Goal: Find specific page/section: Find specific page/section

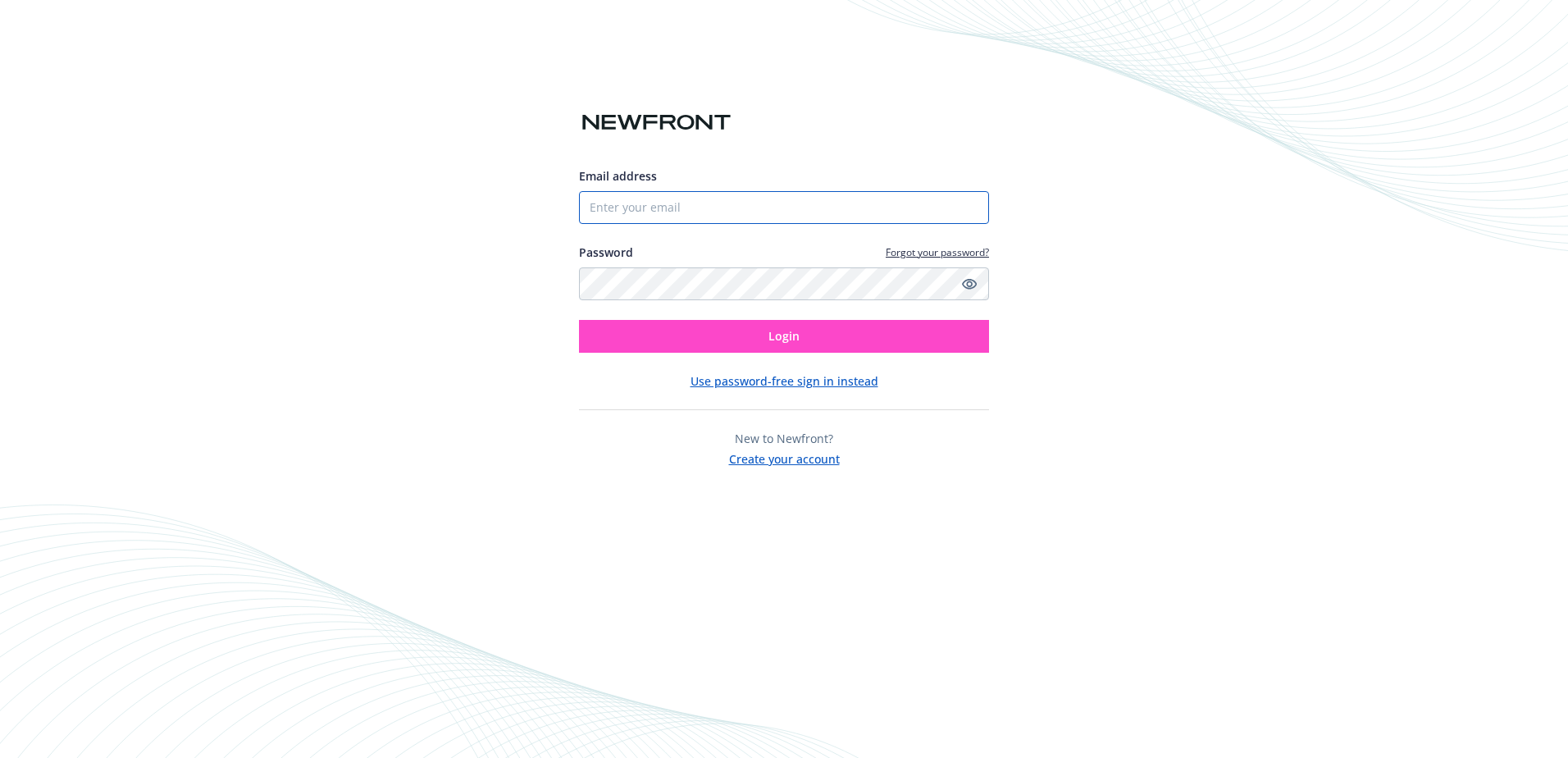
type input "[EMAIL_ADDRESS][DOMAIN_NAME]"
click at [777, 334] on span "Login" at bounding box center [783, 336] width 31 height 16
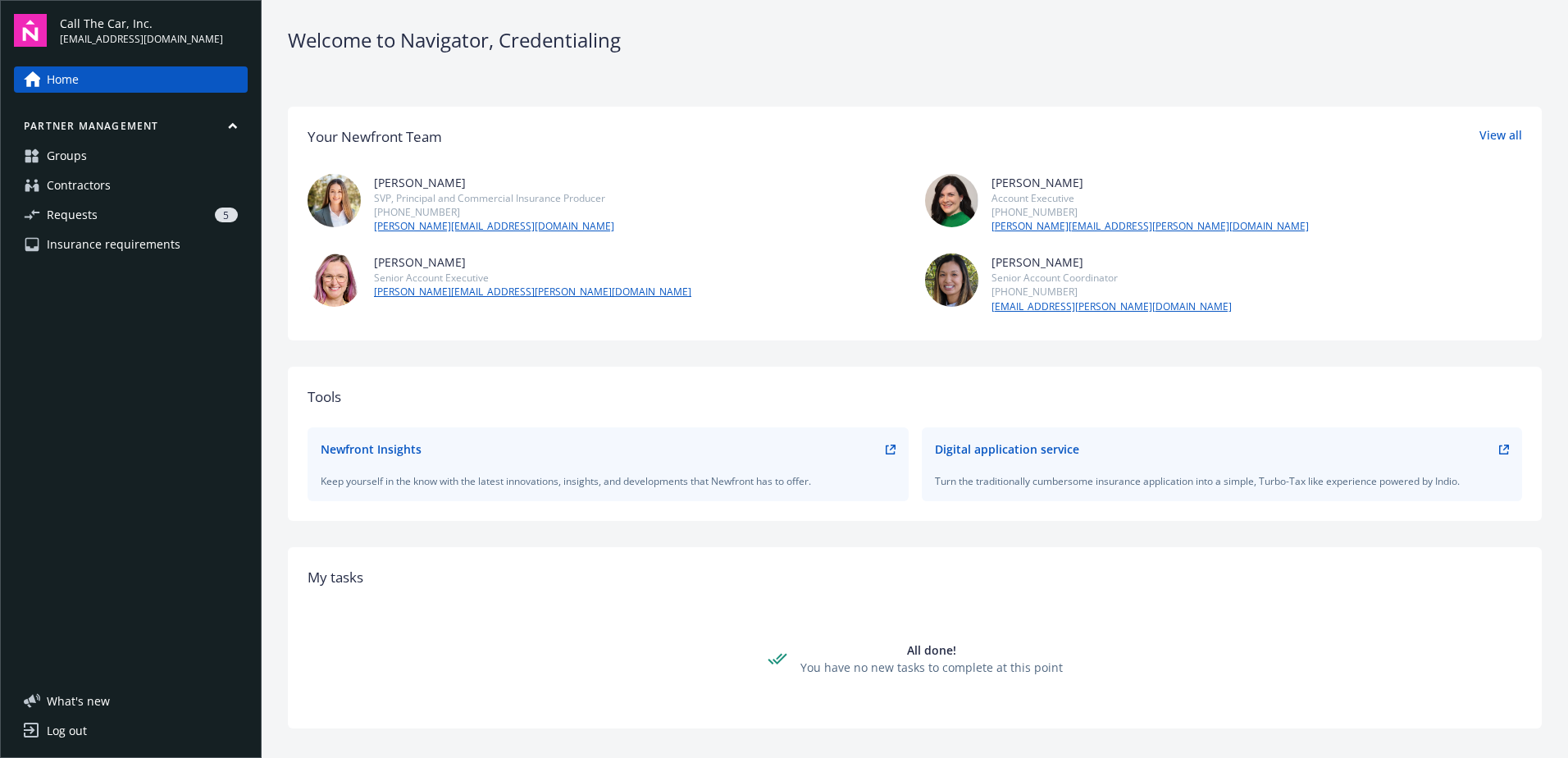
click at [54, 219] on span "Requests" at bounding box center [72, 214] width 51 height 26
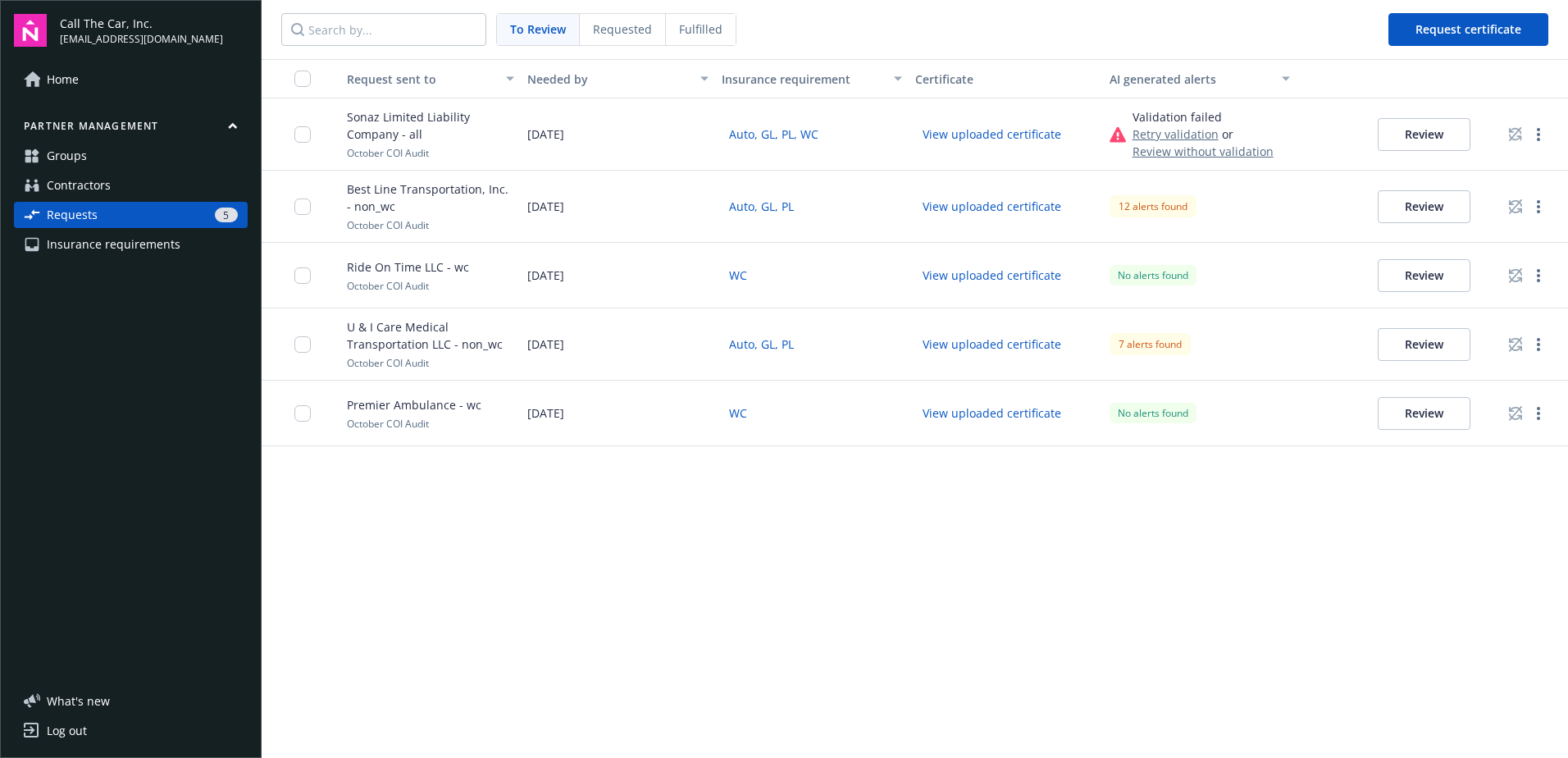
click at [78, 185] on span "Contractors" at bounding box center [78, 186] width 64 height 26
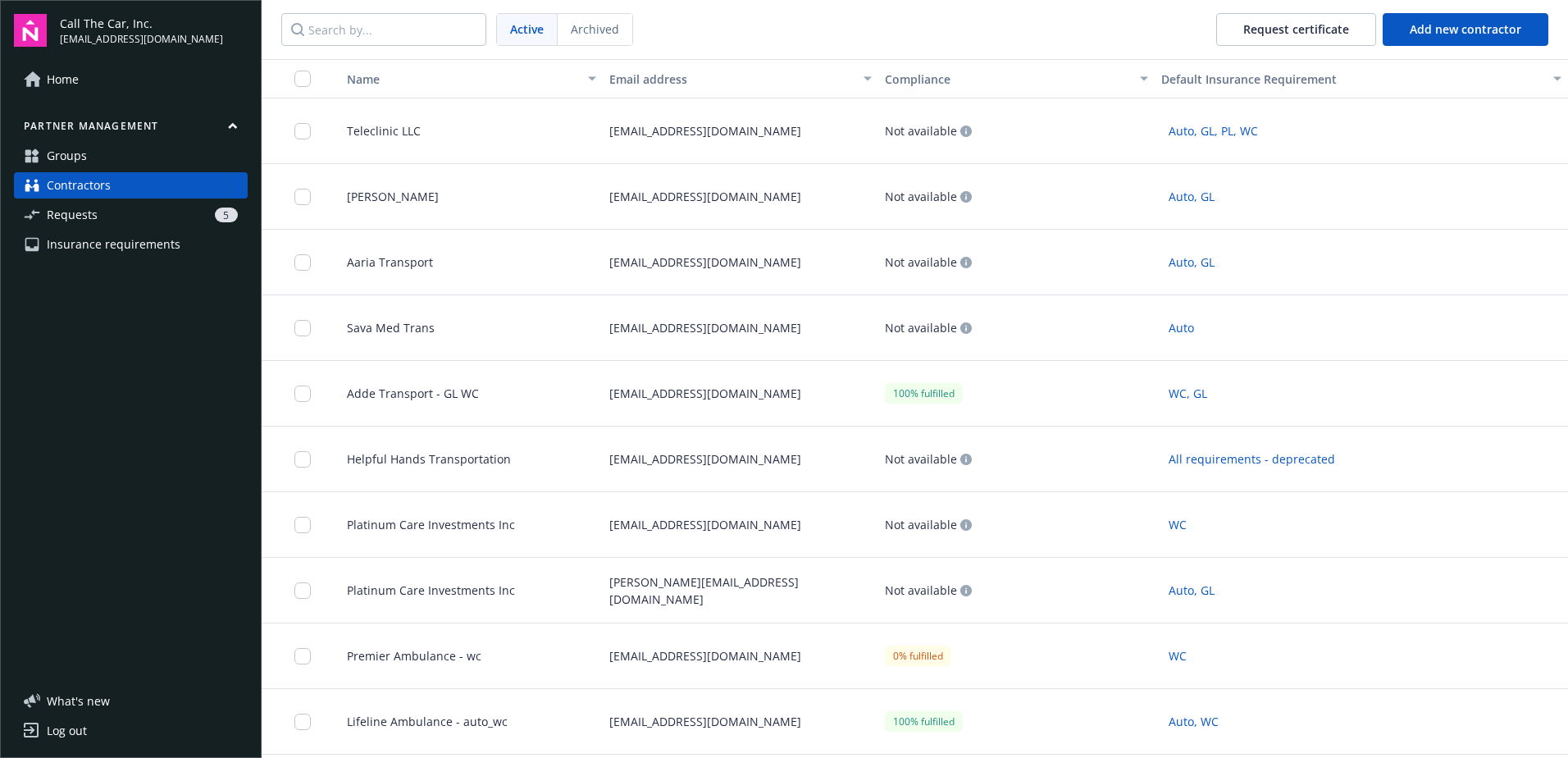
click at [71, 153] on span "Groups" at bounding box center [66, 156] width 40 height 26
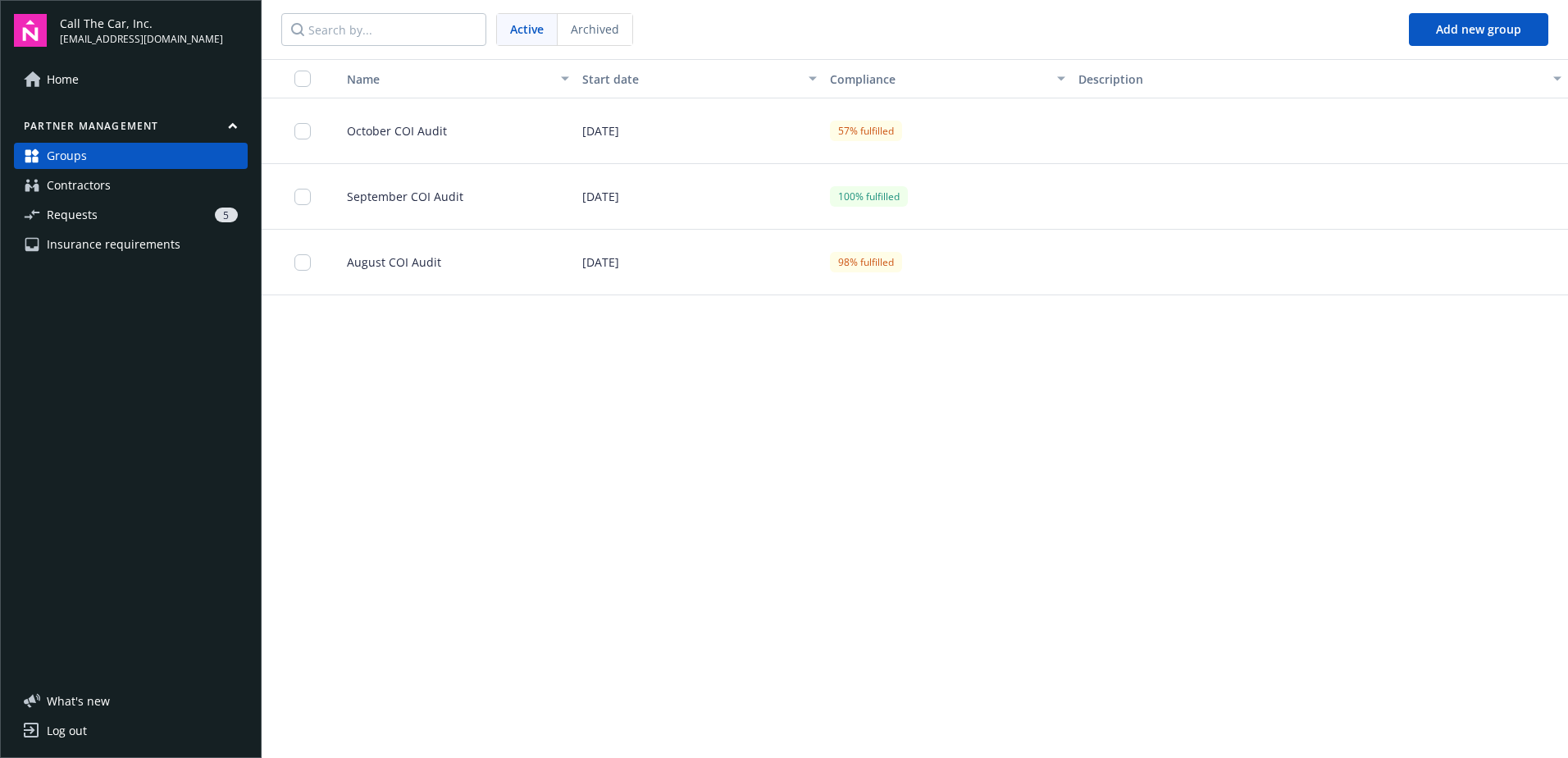
click at [141, 30] on span "Call The Car, Inc." at bounding box center [141, 23] width 163 height 17
click at [91, 193] on span "Contractors" at bounding box center [78, 186] width 64 height 26
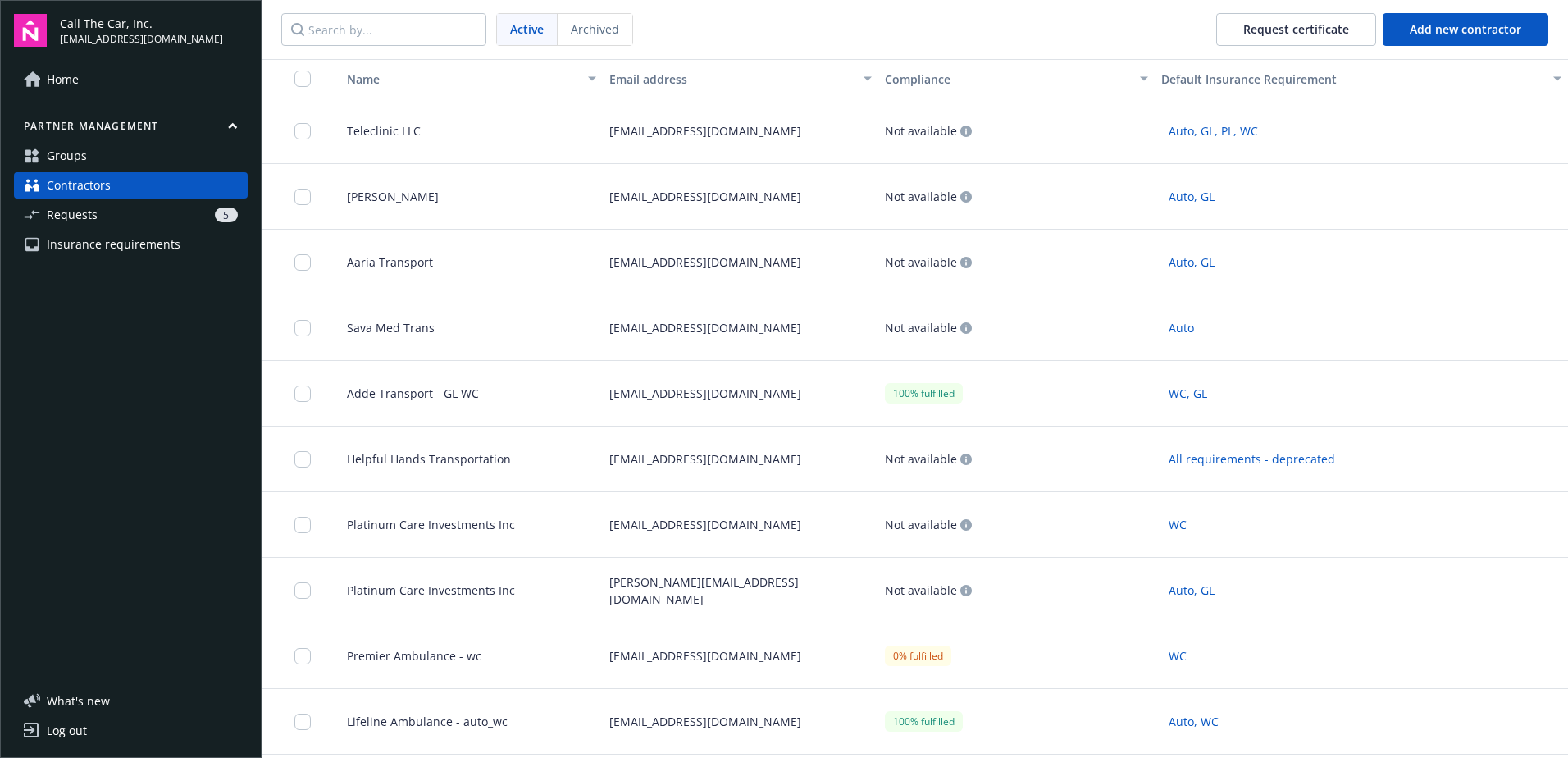
click at [78, 218] on span "Requests" at bounding box center [72, 214] width 51 height 26
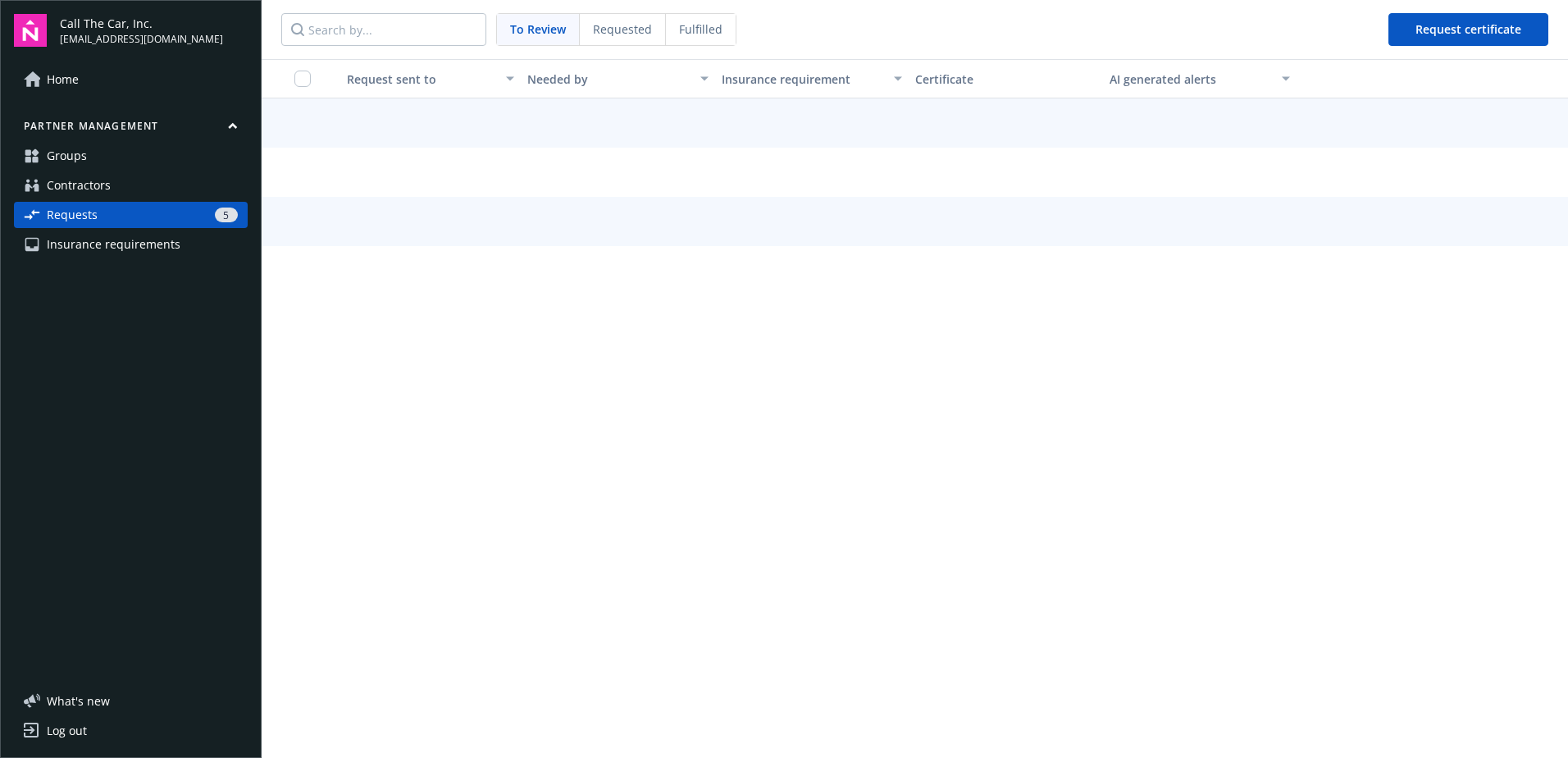
click at [89, 255] on span "Insurance requirements" at bounding box center [113, 244] width 133 height 26
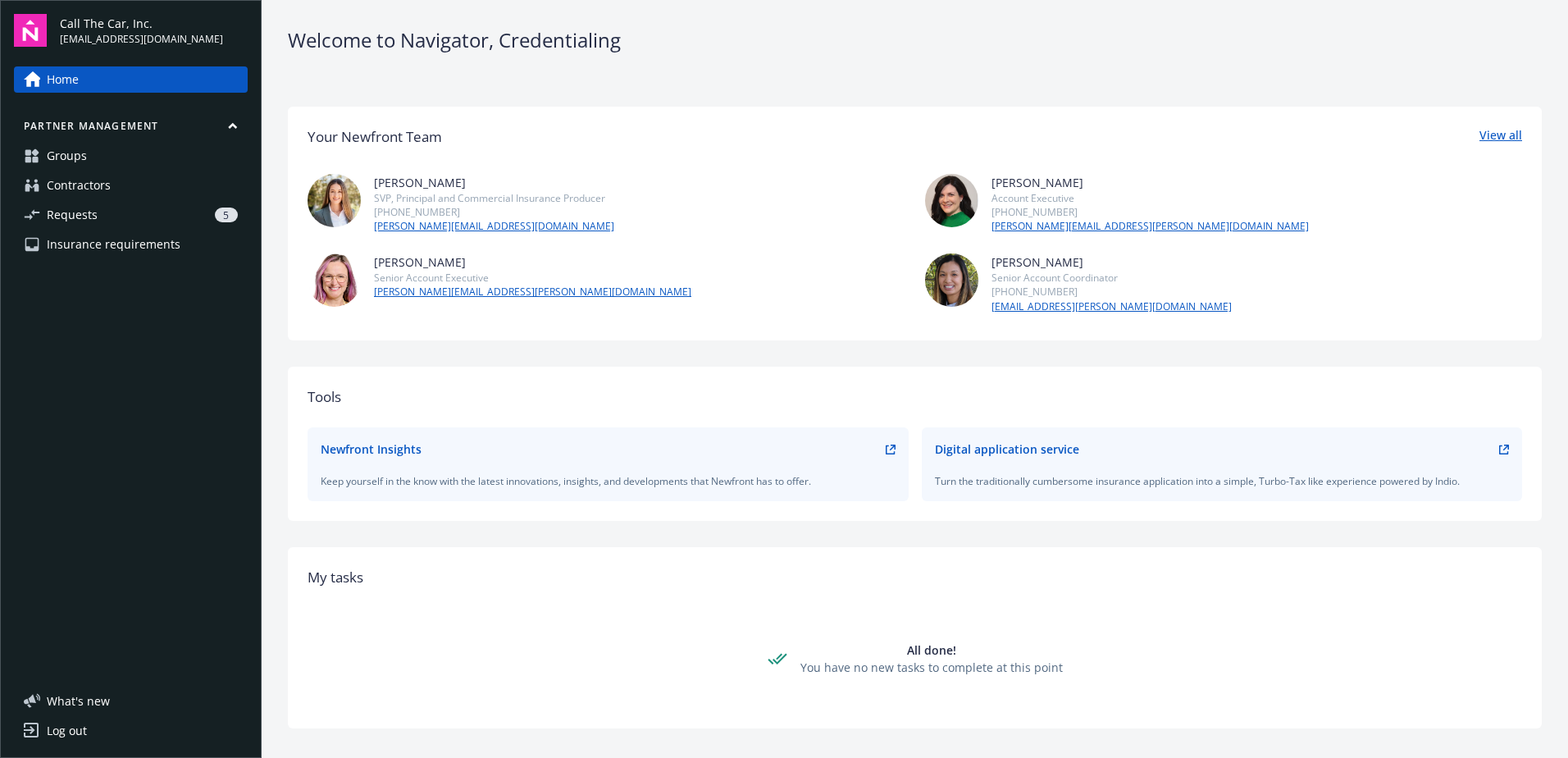
click at [1484, 137] on link "View all" at bounding box center [1501, 137] width 43 height 21
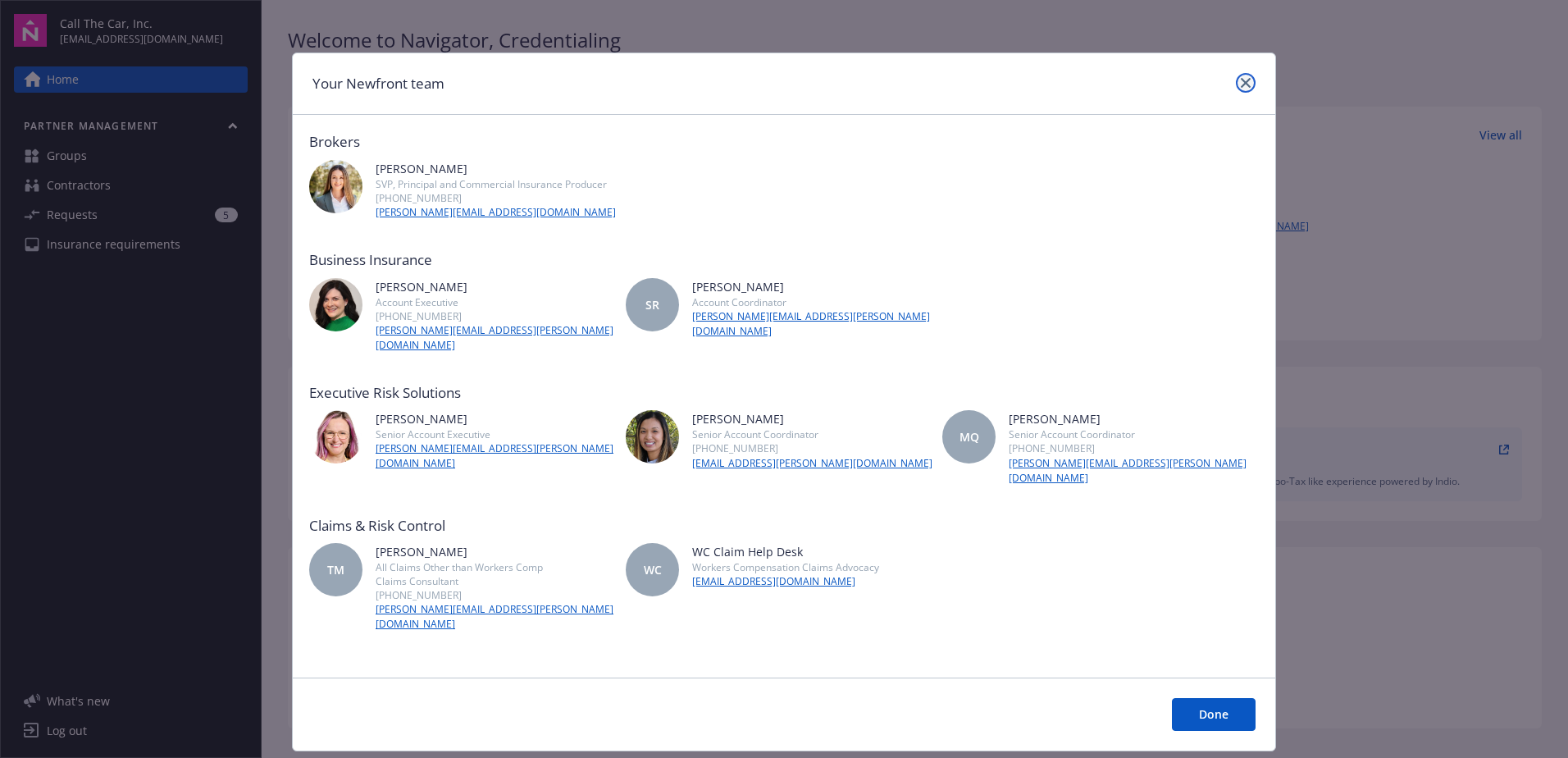
click at [1244, 76] on link "close" at bounding box center [1245, 82] width 20 height 20
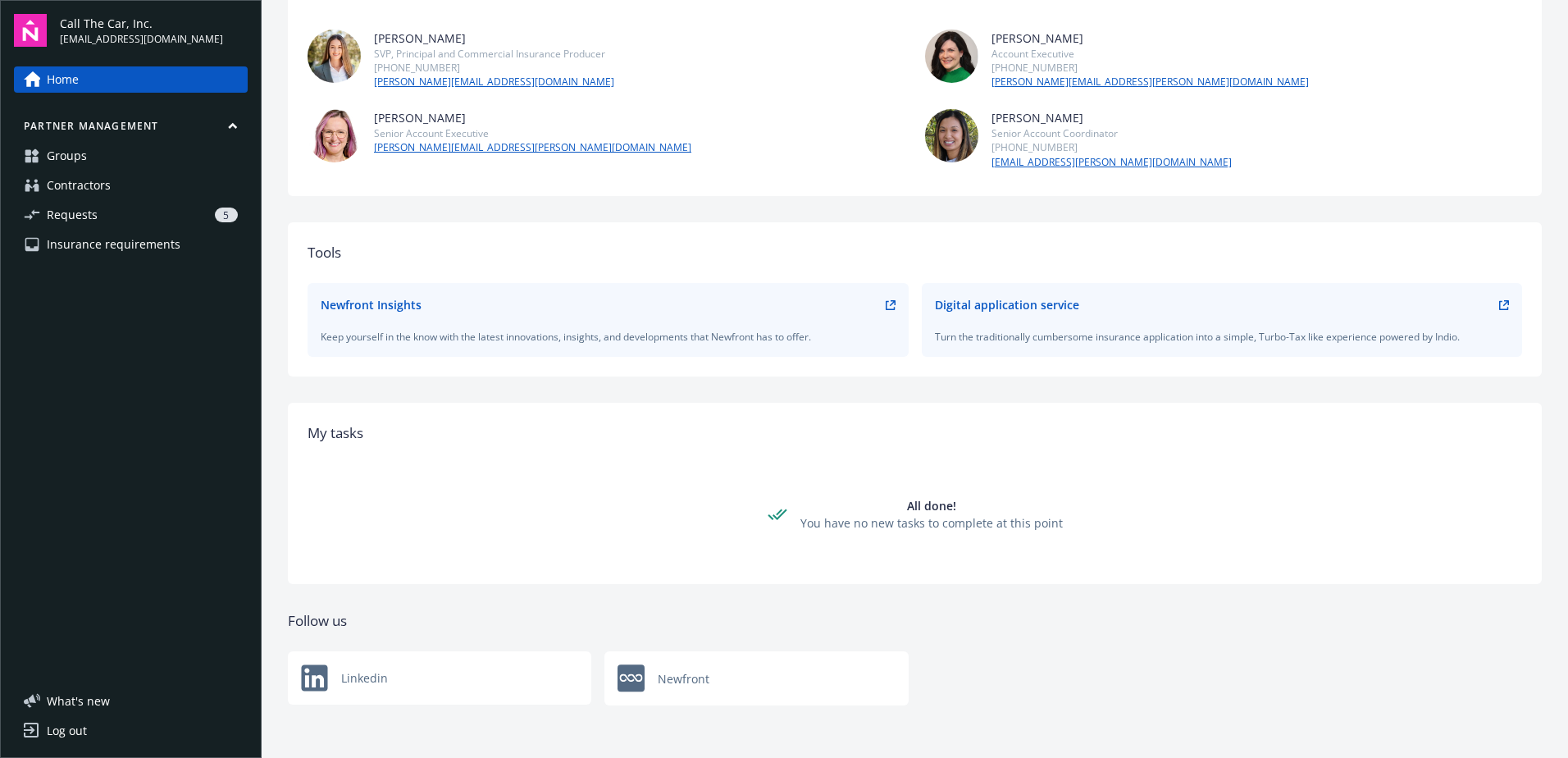
scroll to position [195, 0]
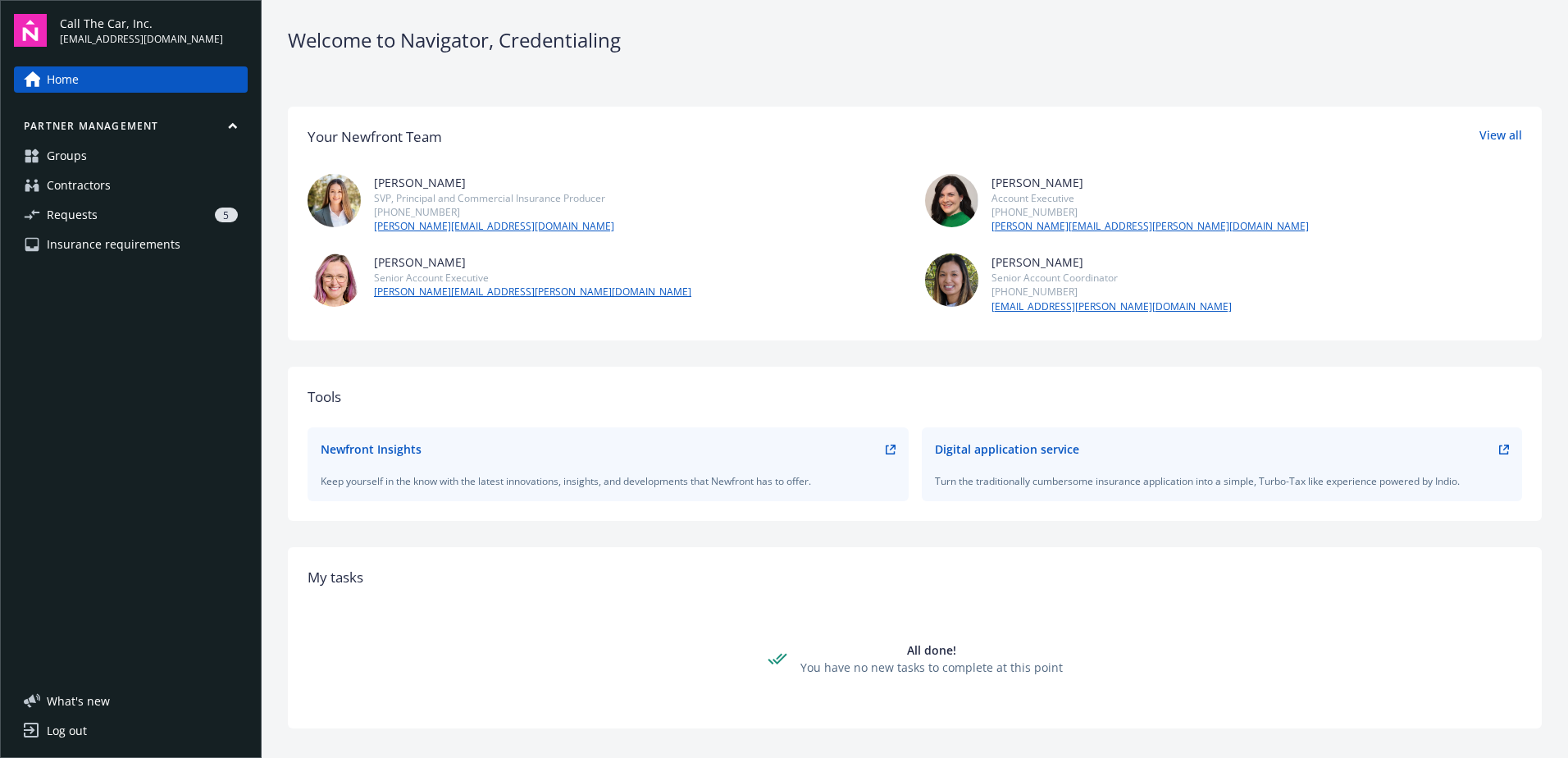
click at [72, 186] on span "Contractors" at bounding box center [78, 186] width 64 height 26
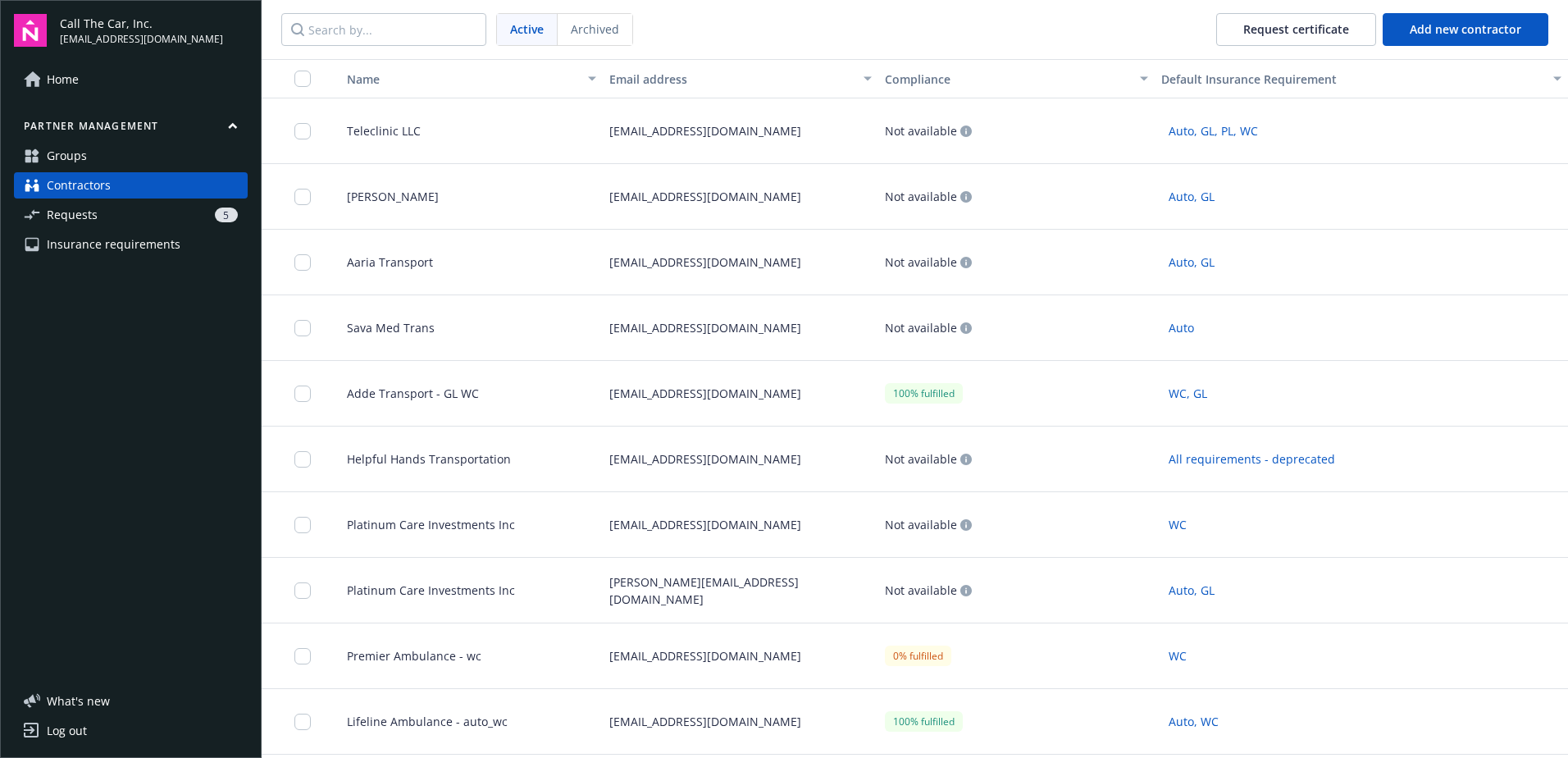
click at [70, 157] on span "Groups" at bounding box center [66, 156] width 40 height 26
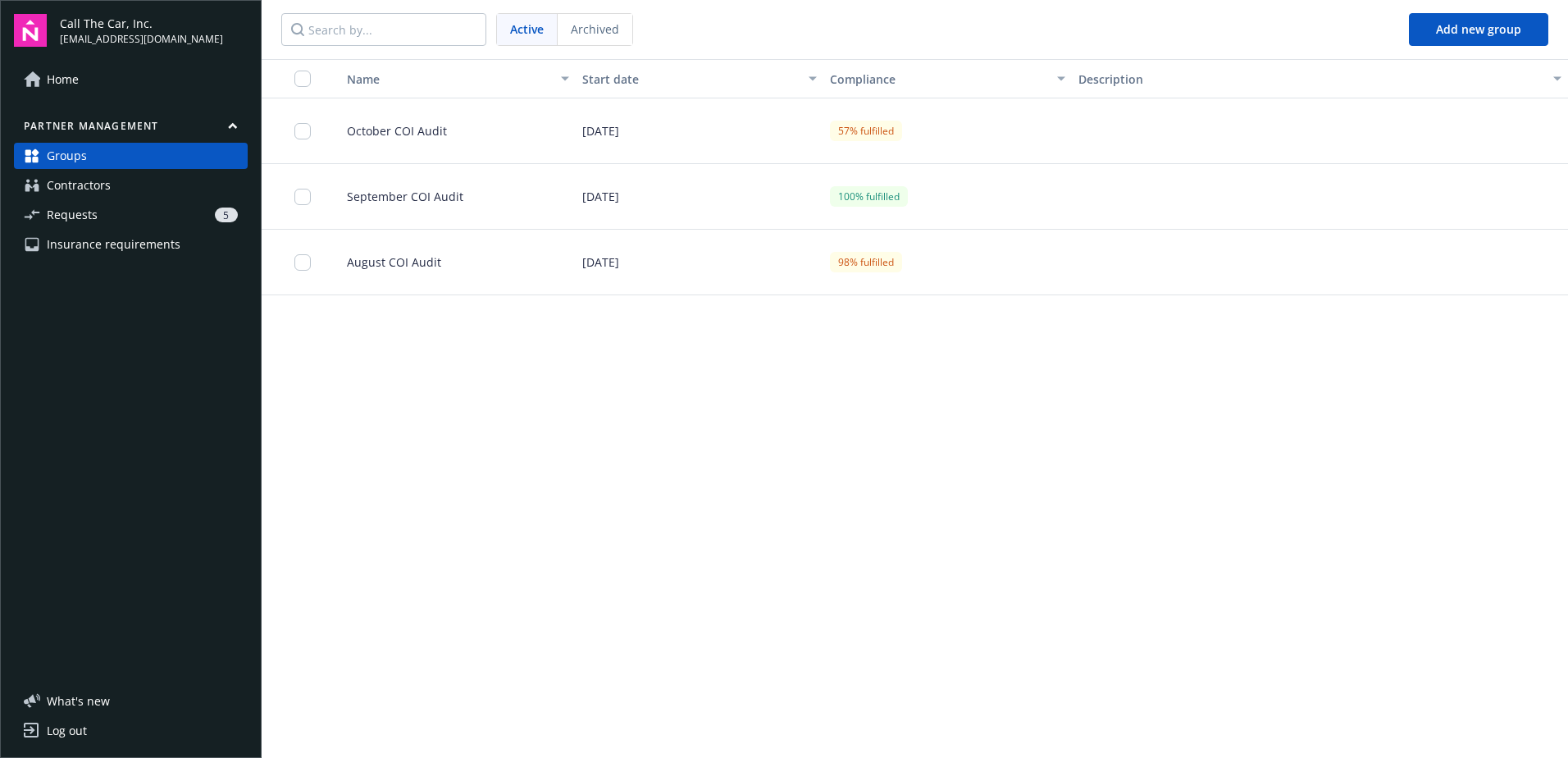
click at [110, 129] on button "Partner management" at bounding box center [131, 130] width 234 height 21
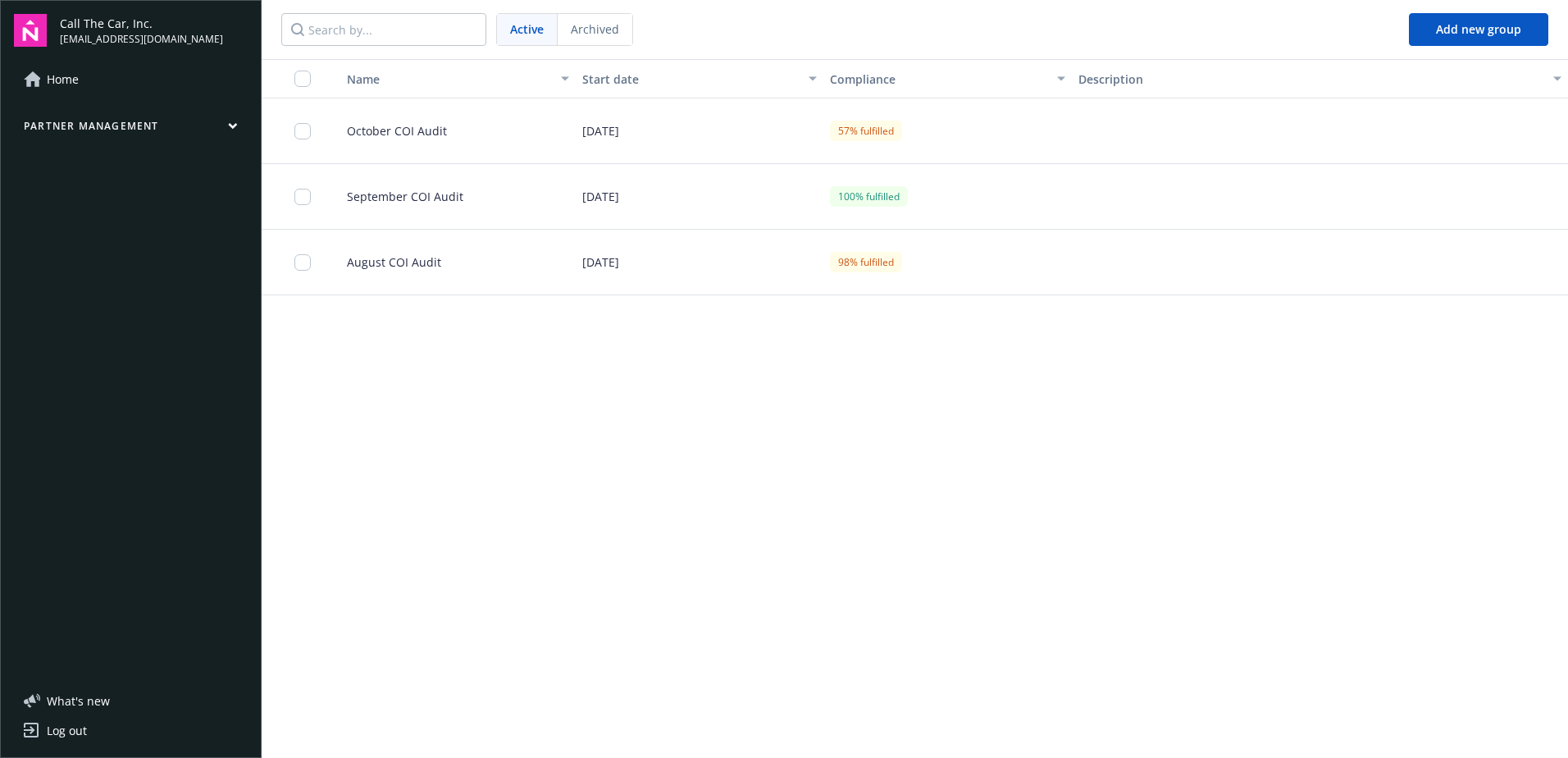
click at [241, 125] on button "Partner management" at bounding box center [131, 130] width 234 height 21
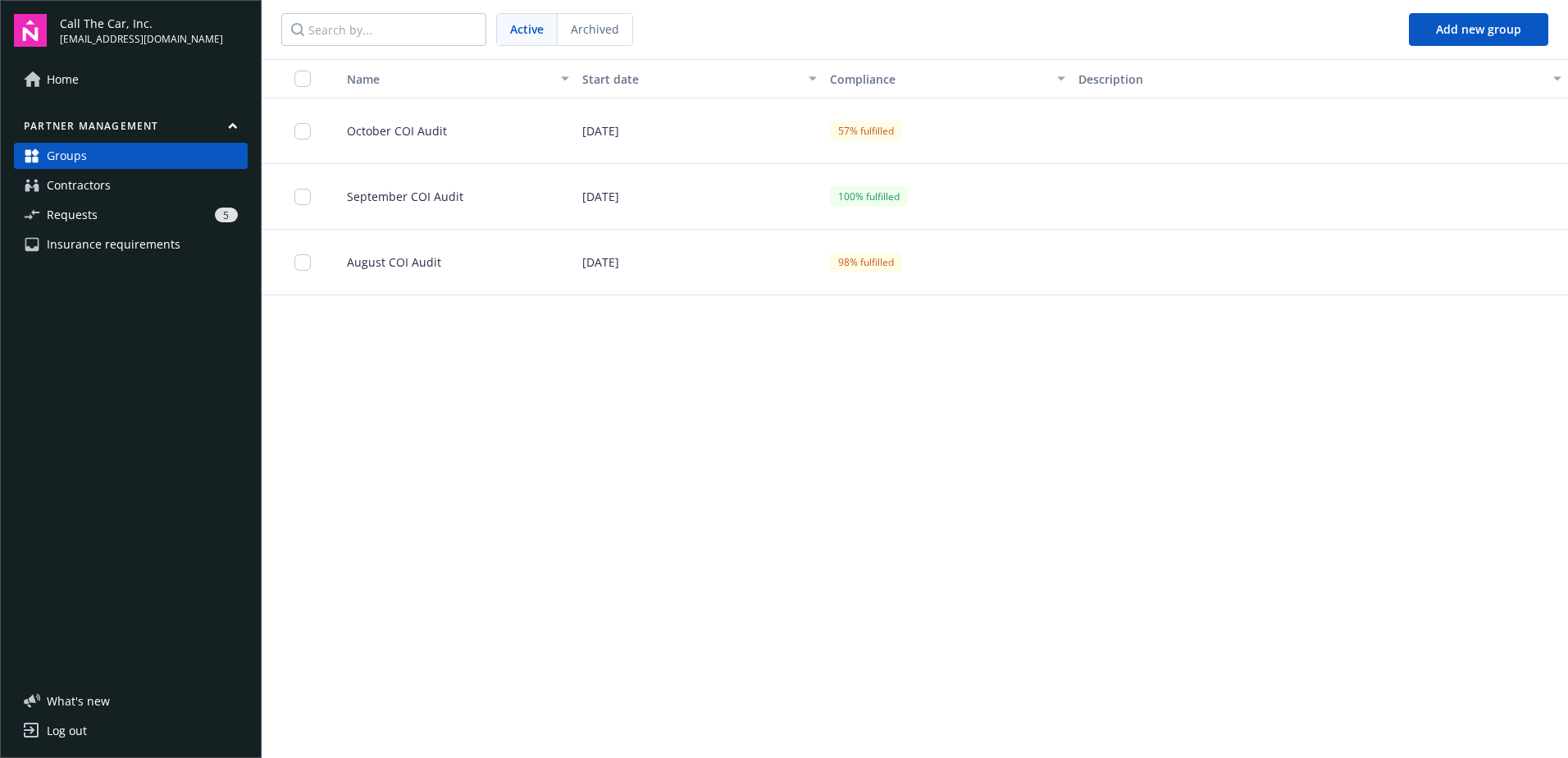
click at [44, 68] on link "Home" at bounding box center [131, 79] width 234 height 26
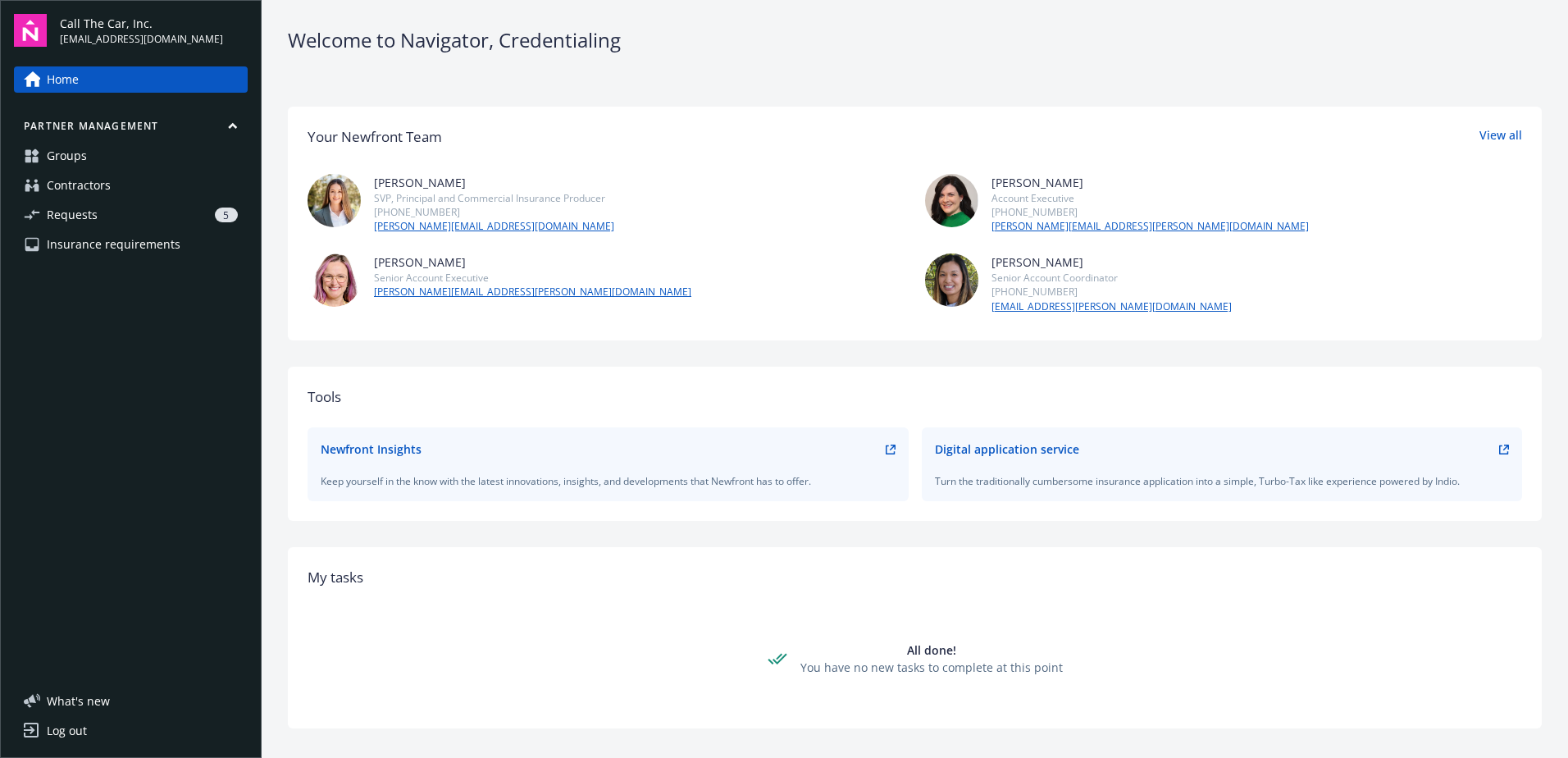
click at [82, 696] on span "What ' s new" at bounding box center [78, 701] width 63 height 17
click at [95, 32] on span "Call The Car, Inc." at bounding box center [141, 23] width 163 height 17
click at [1484, 134] on link "View all" at bounding box center [1501, 137] width 43 height 21
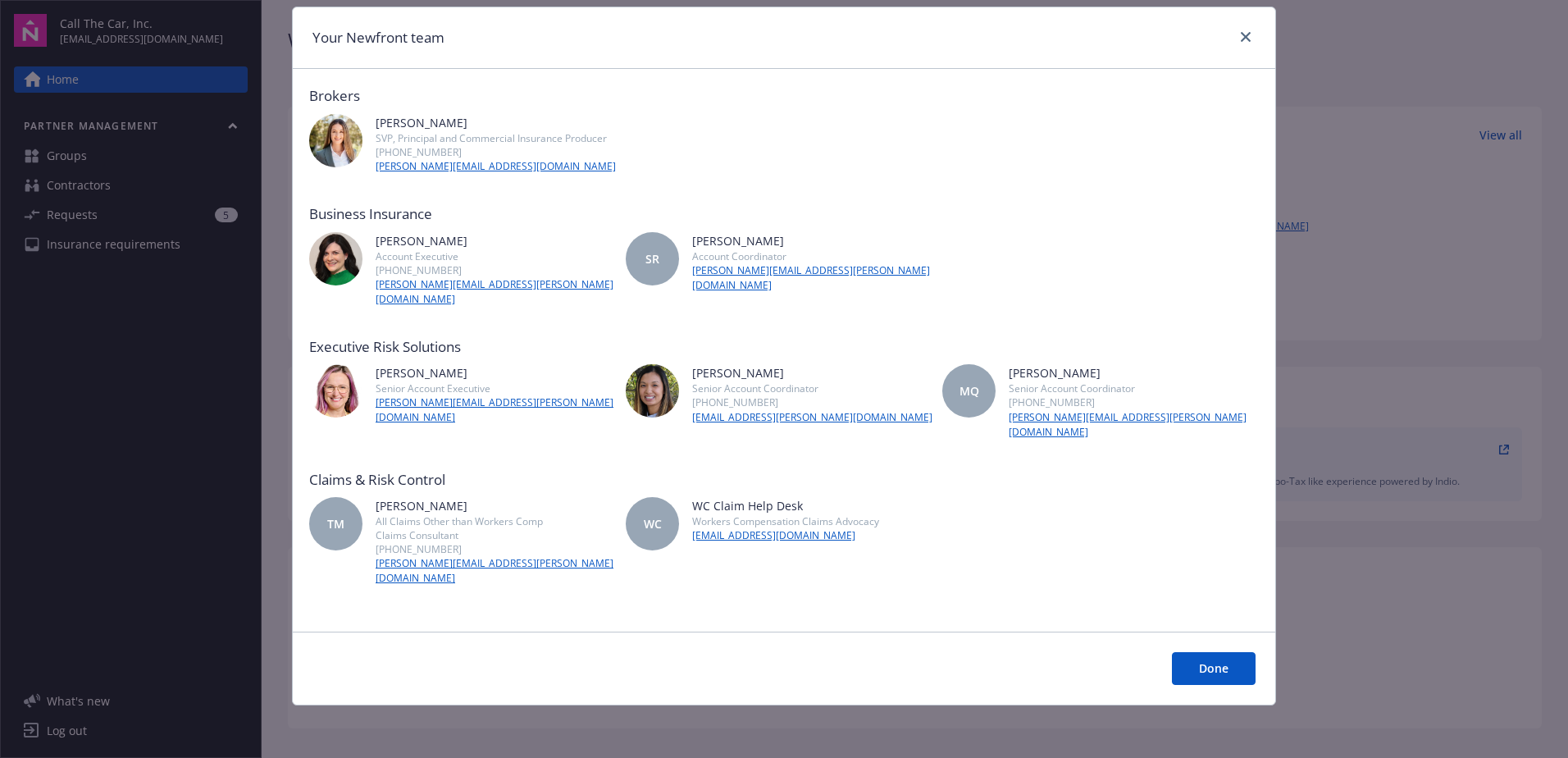
scroll to position [73, 0]
drag, startPoint x: 1203, startPoint y: 666, endPoint x: 1170, endPoint y: 645, distance: 39.1
click at [1201, 663] on button "Done" at bounding box center [1214, 668] width 84 height 33
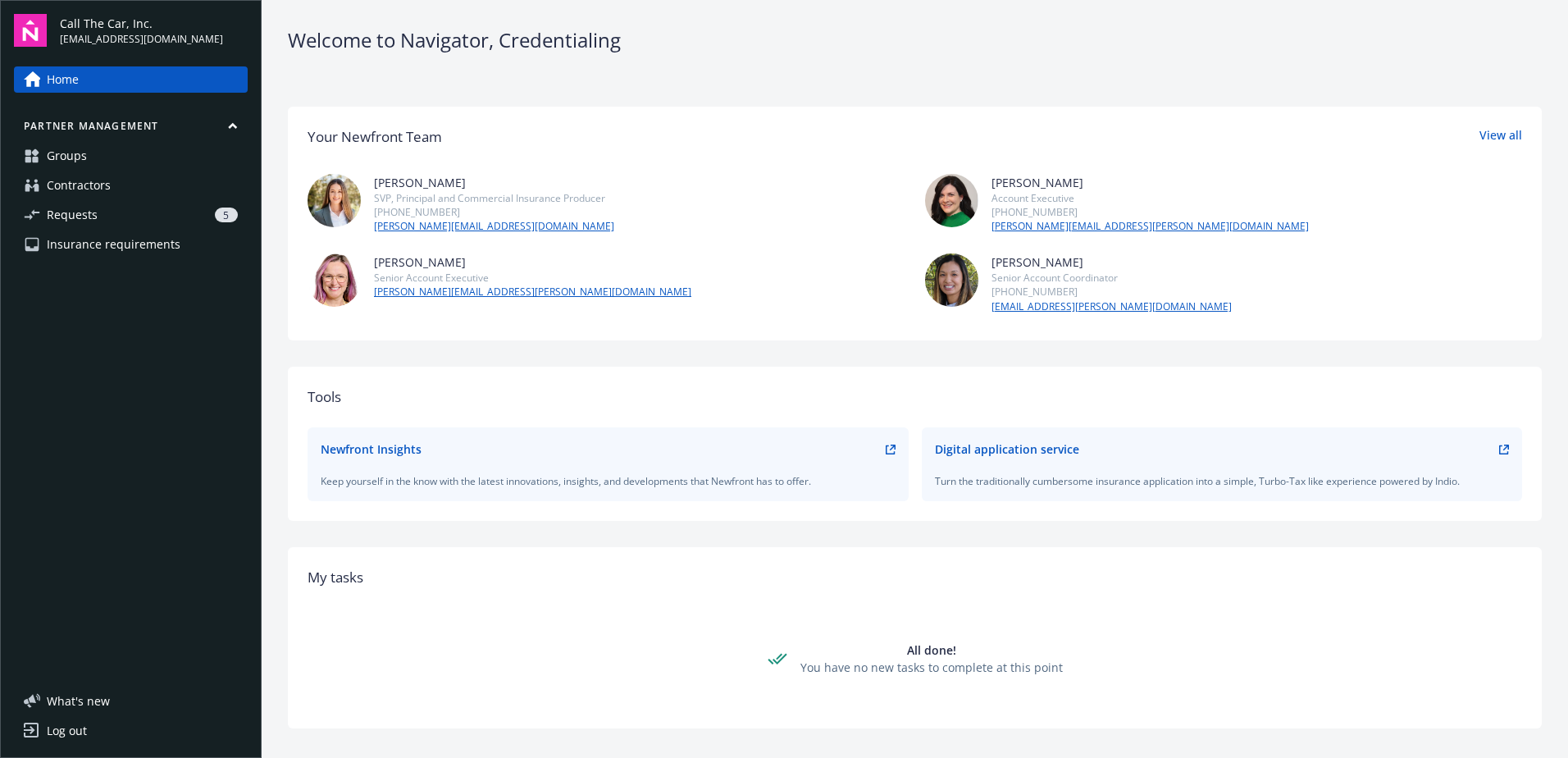
drag, startPoint x: 1506, startPoint y: 1, endPoint x: 832, endPoint y: 60, distance: 676.6
click at [832, 60] on div "Welcome to Navigator , Credentialing Your Newfront Team View all Michelle Landv…" at bounding box center [915, 450] width 1307 height 902
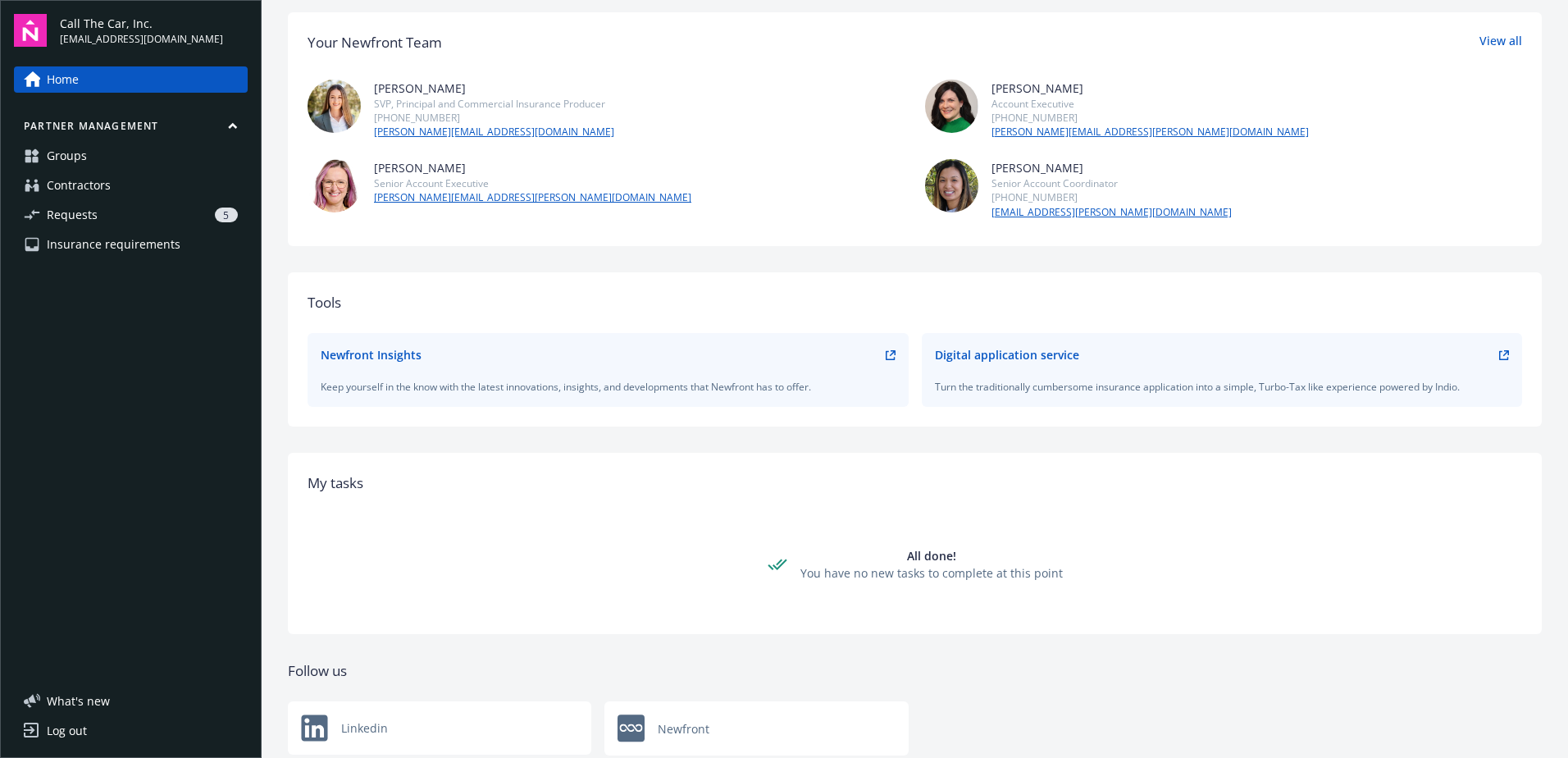
scroll to position [0, 0]
